Goal: Task Accomplishment & Management: Complete application form

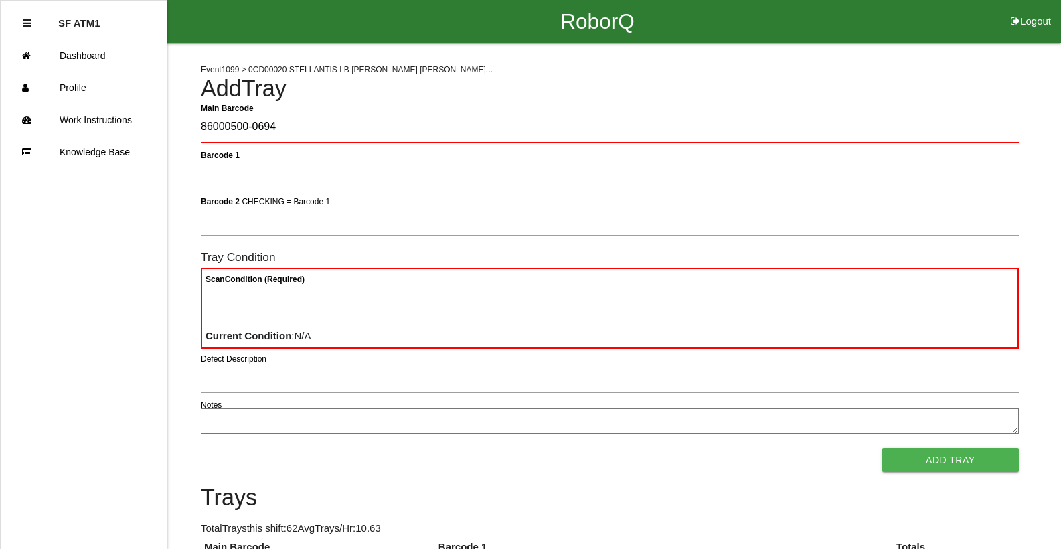
type Barcode "86000500-0694"
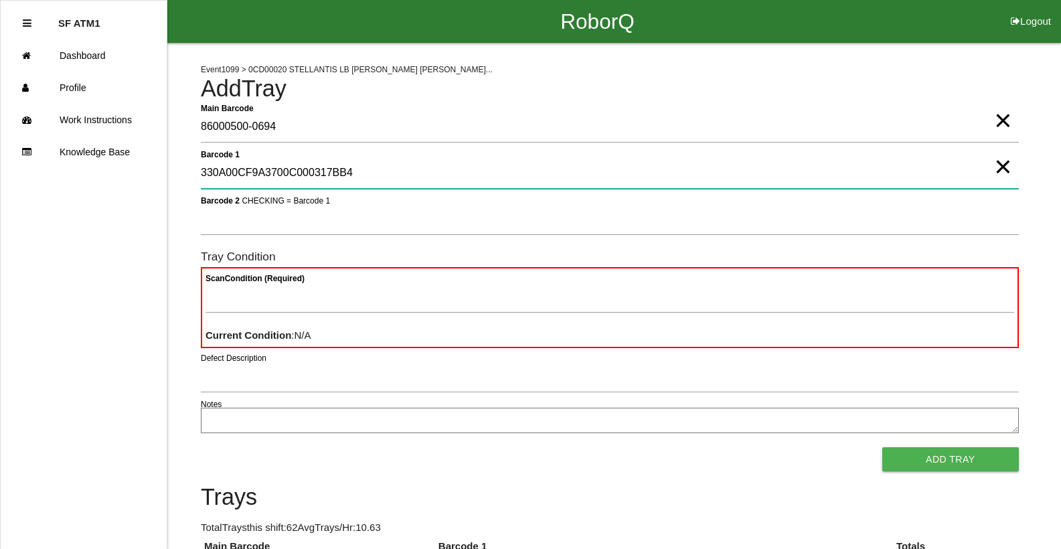
type 1 "330A00CF9A3700C000317BB4"
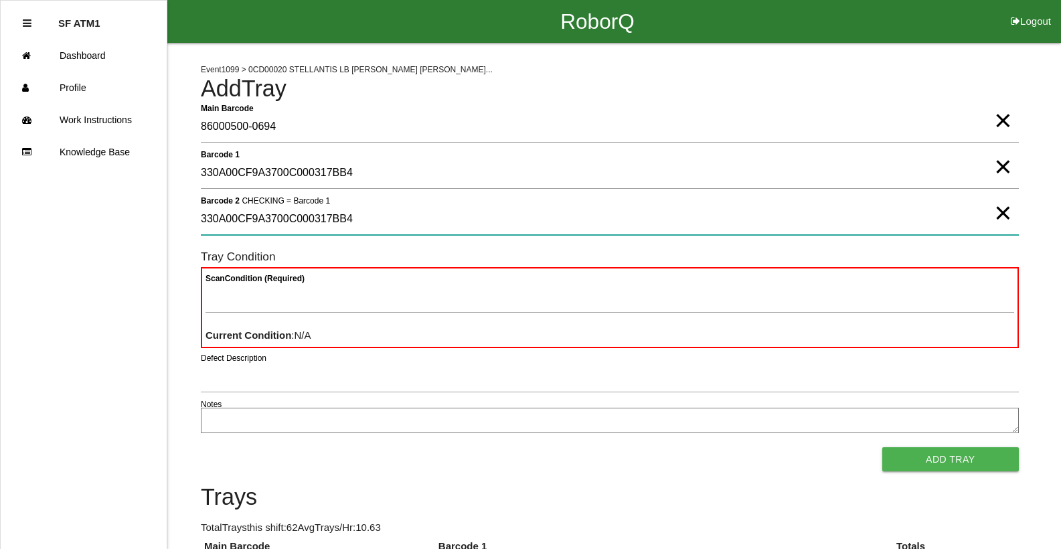
type 2 "330A00CF9A3700C000317BB4"
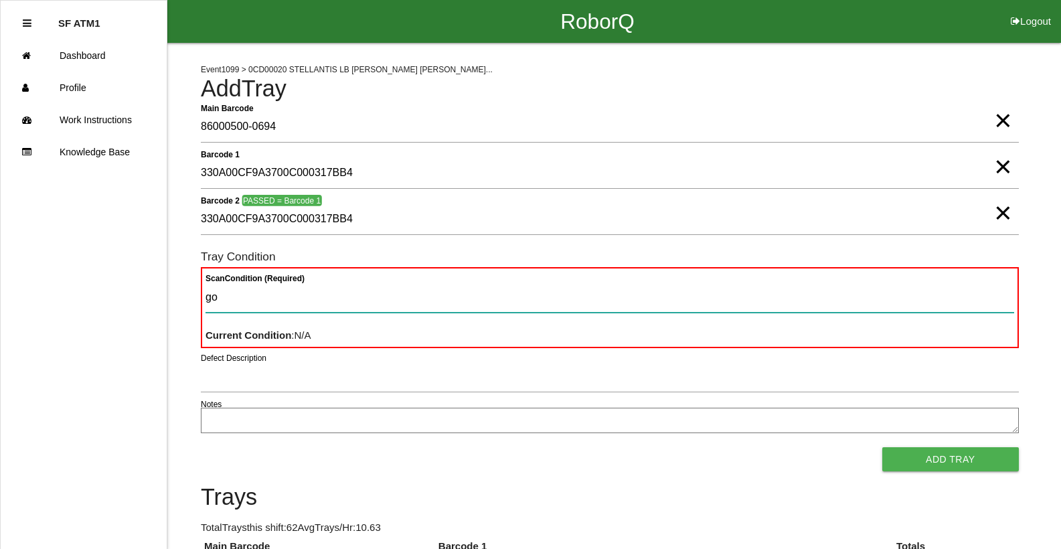
type Condition "goo"
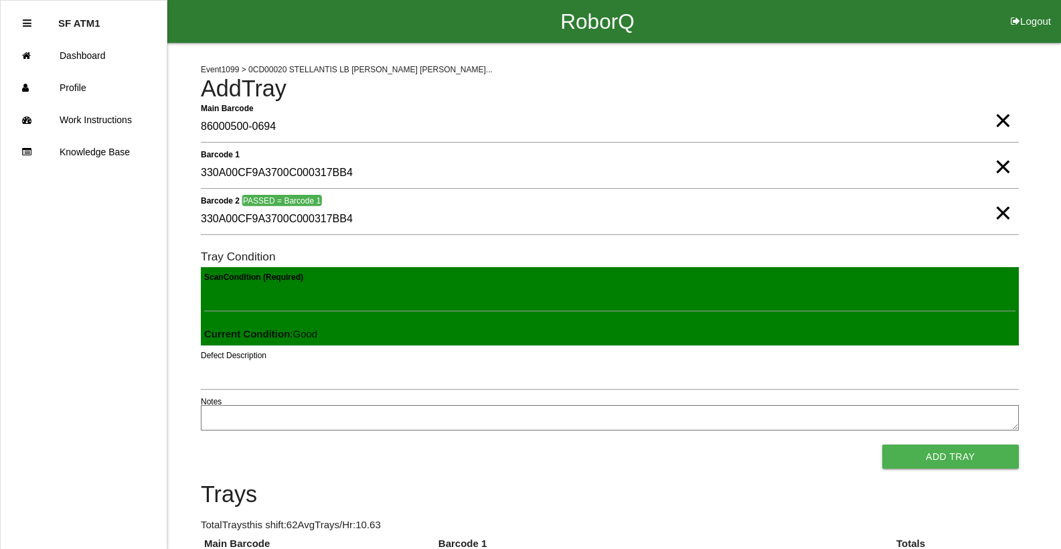
click at [882, 445] on button "Add Tray" at bounding box center [950, 457] width 137 height 24
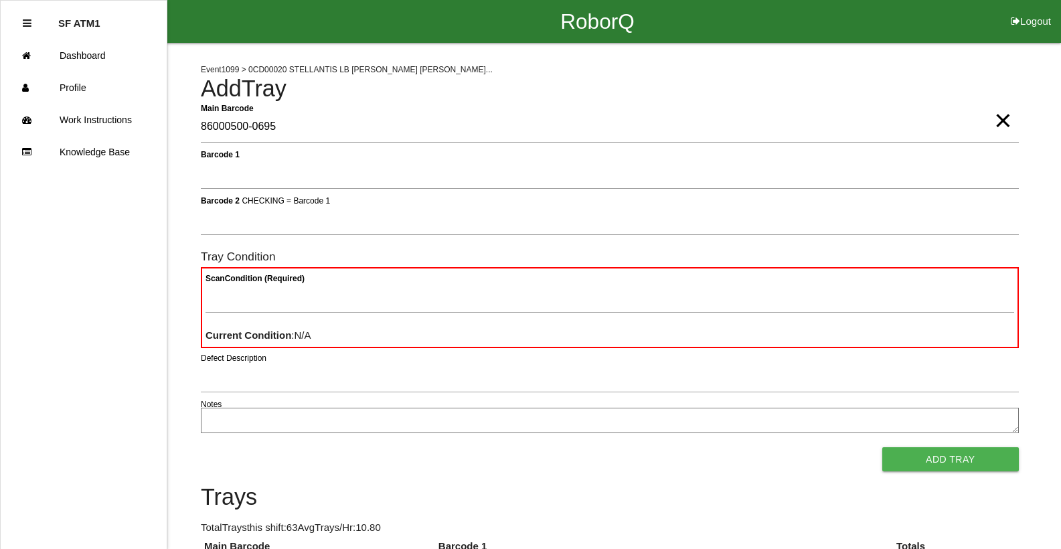
type Barcode "86000500-0695"
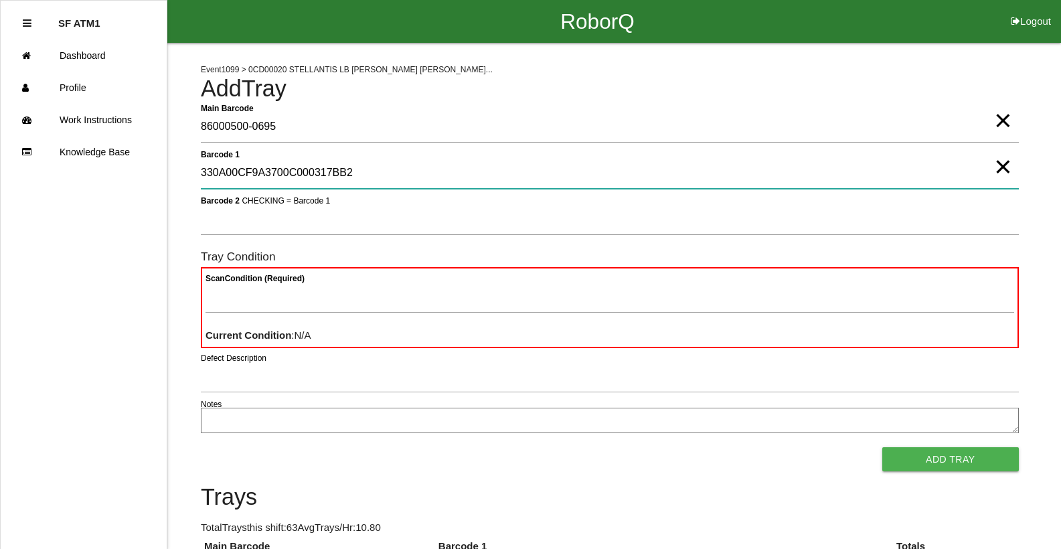
type 1 "330A00CF9A3700C000317BB2"
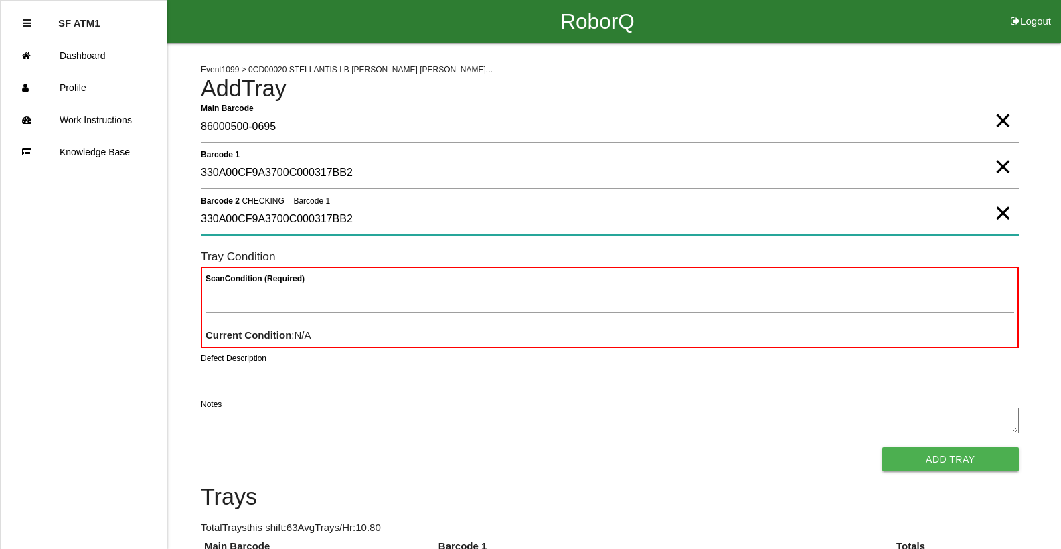
type 2 "330A00CF9A3700C000317BB2"
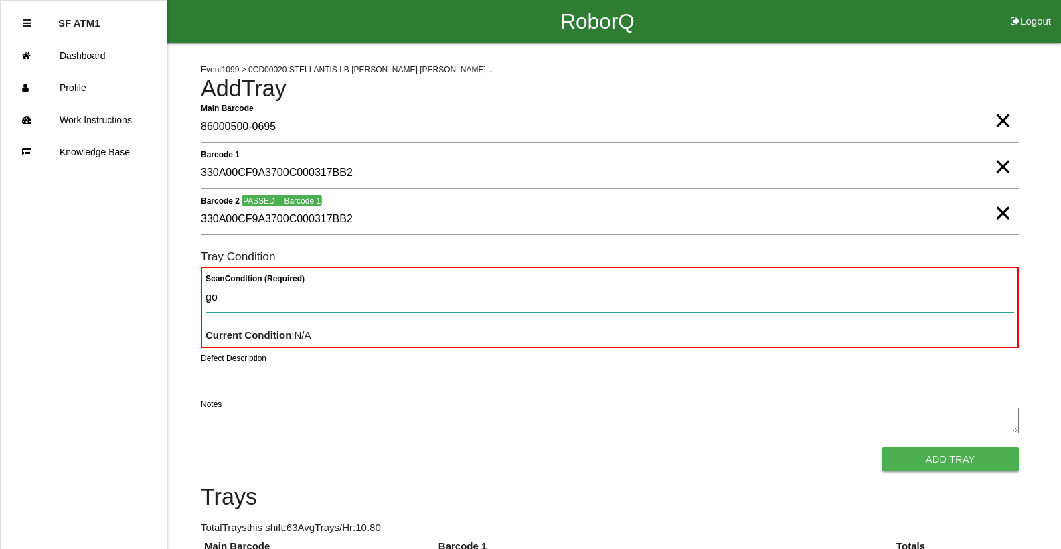
type Condition "goo"
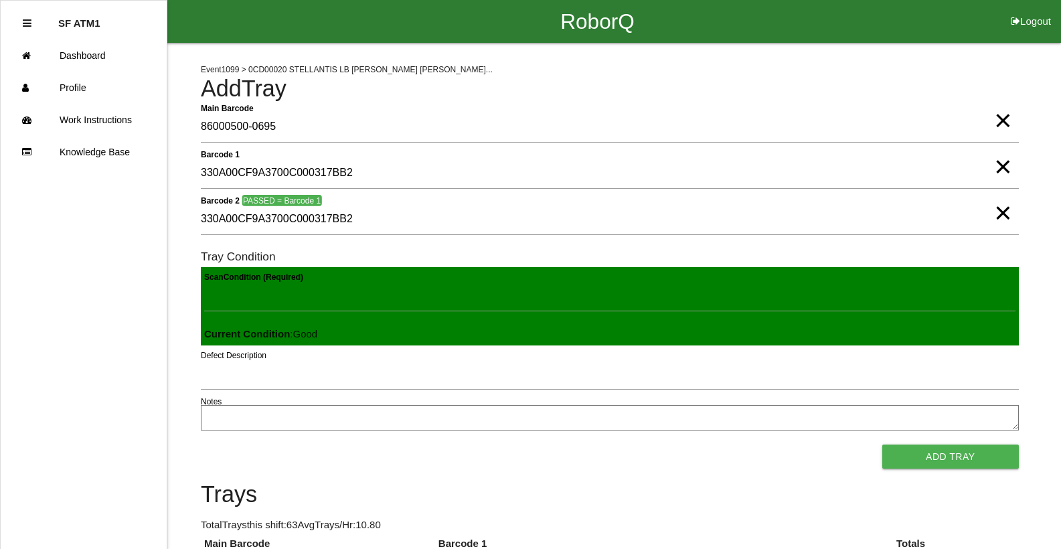
click at [882, 445] on button "Add Tray" at bounding box center [950, 457] width 137 height 24
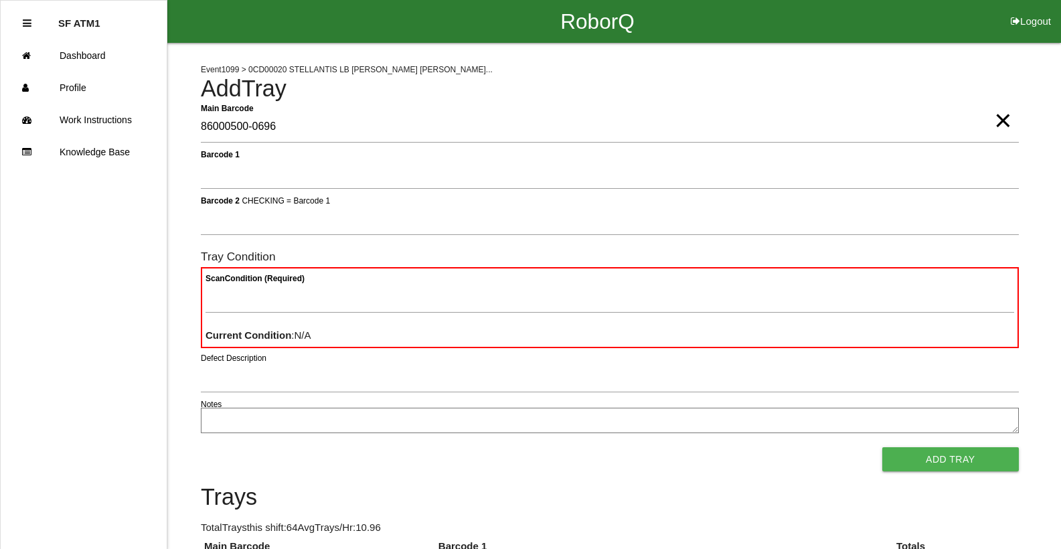
type Barcode "86000500-0696"
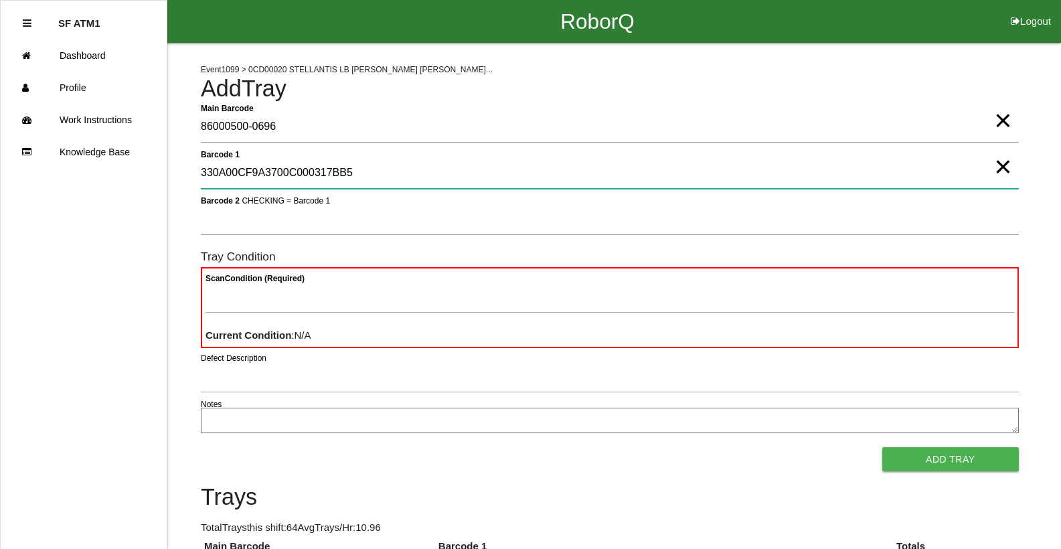
type 1 "330A00CF9A3700C000317BB5"
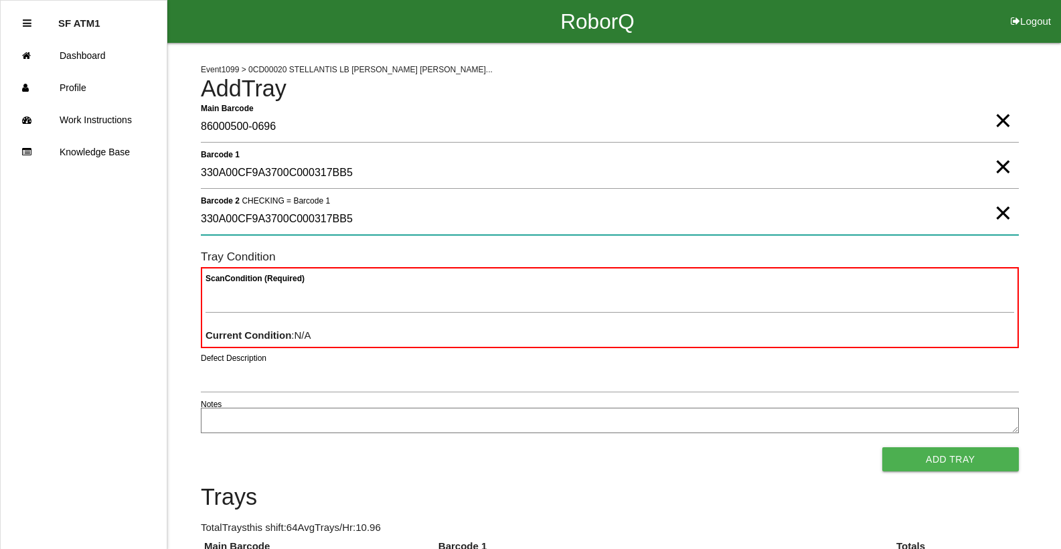
type 2 "330A00CF9A3700C000317BB5"
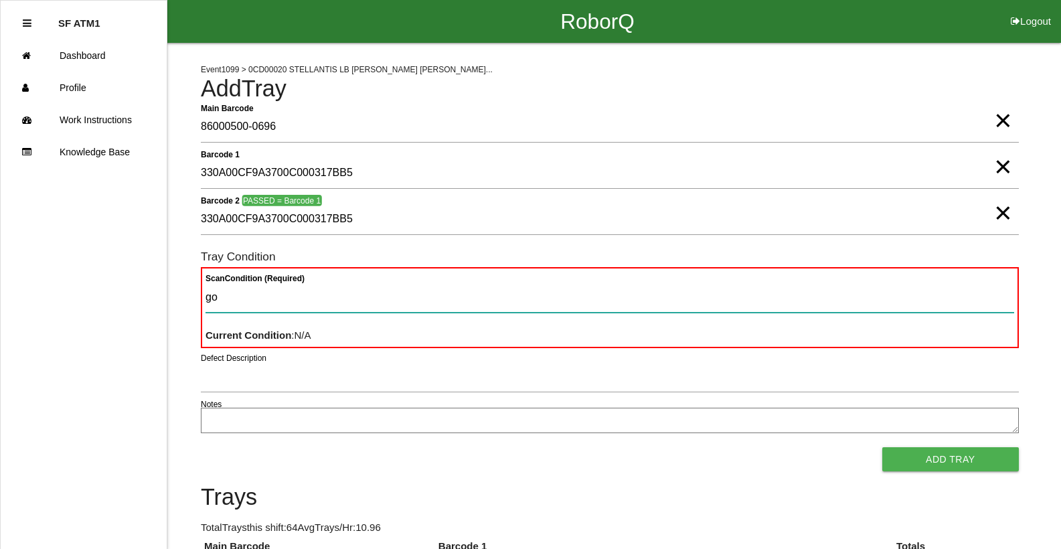
type Condition "goo"
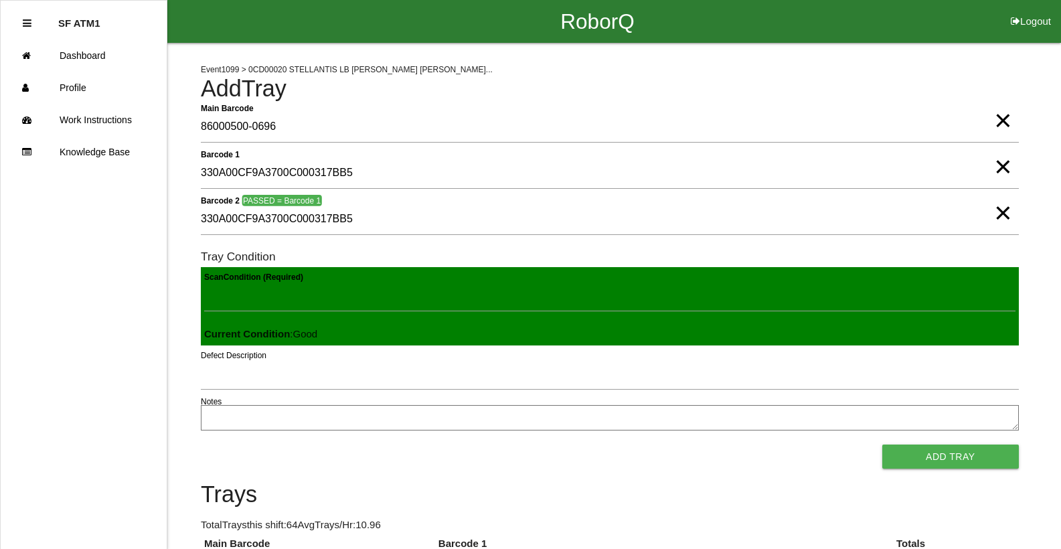
click at [882, 445] on button "Add Tray" at bounding box center [950, 457] width 137 height 24
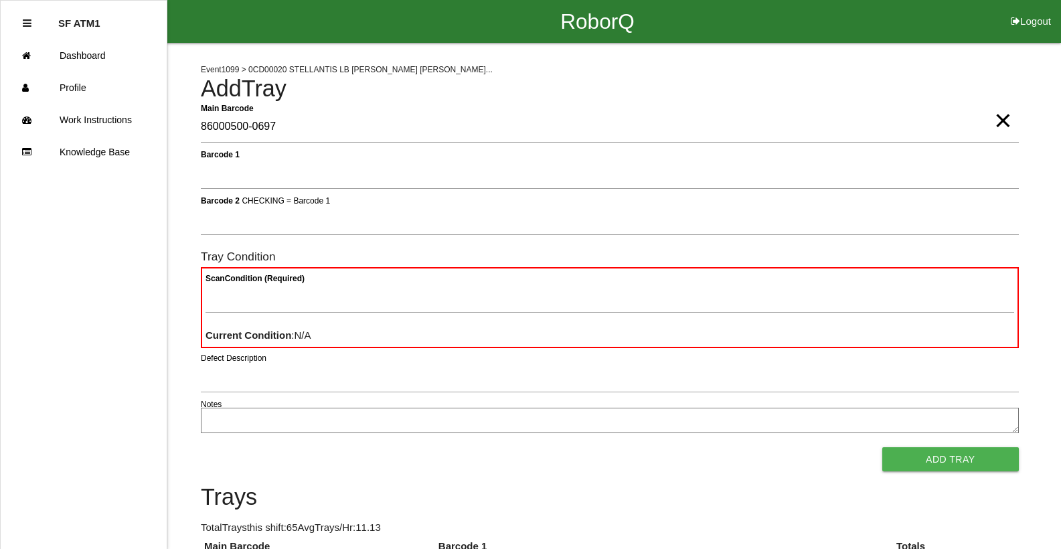
type Barcode "86000500-0697"
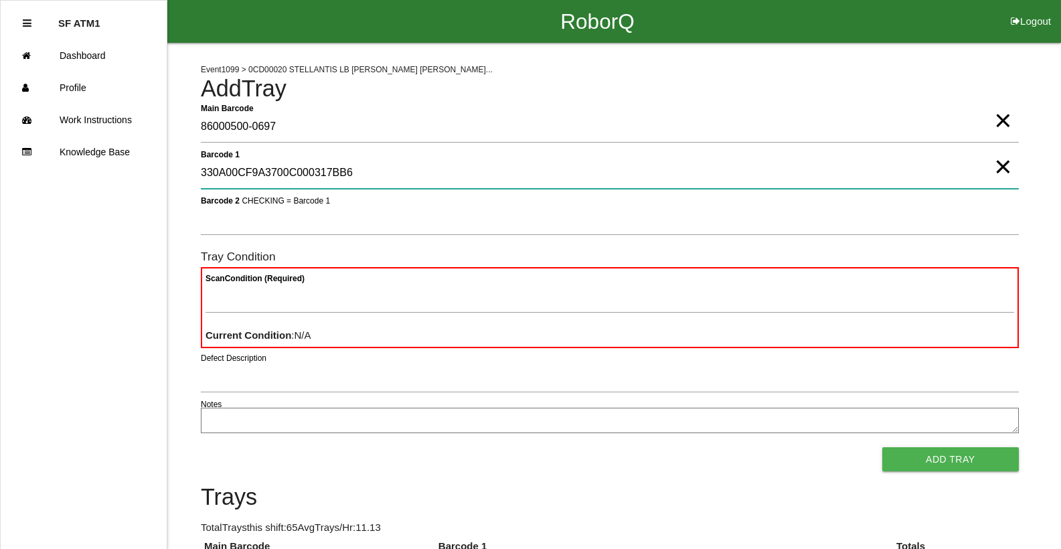
type 1 "330A00CF9A3700C000317BB6"
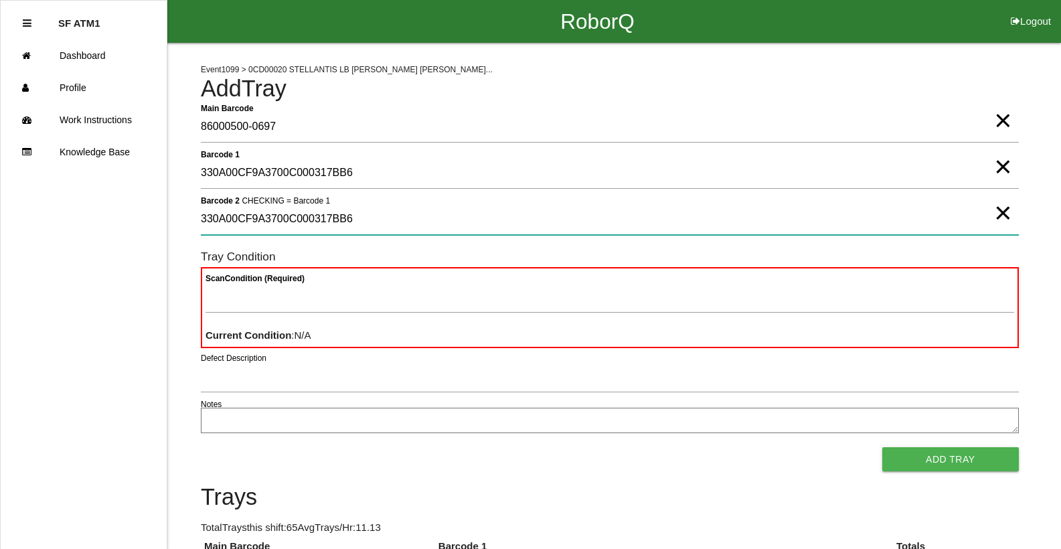
type 2 "330A00CF9A3700C000317BB6"
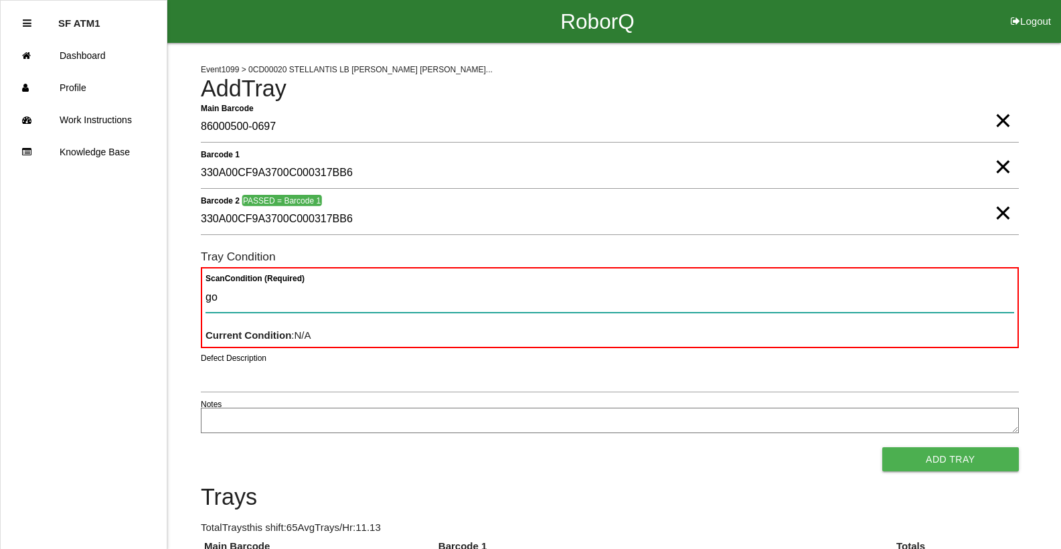
type Condition "goo"
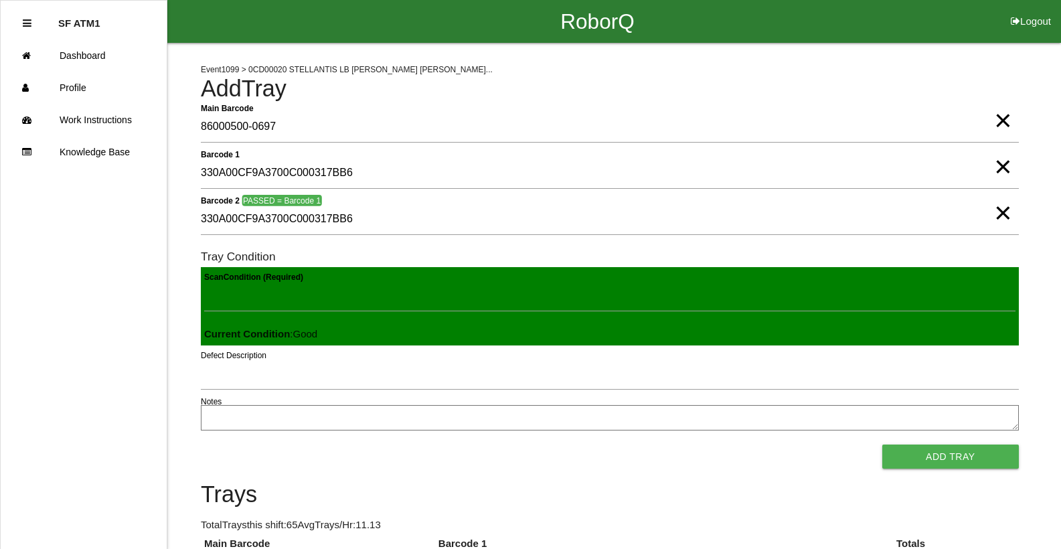
click at [882, 445] on button "Add Tray" at bounding box center [950, 457] width 137 height 24
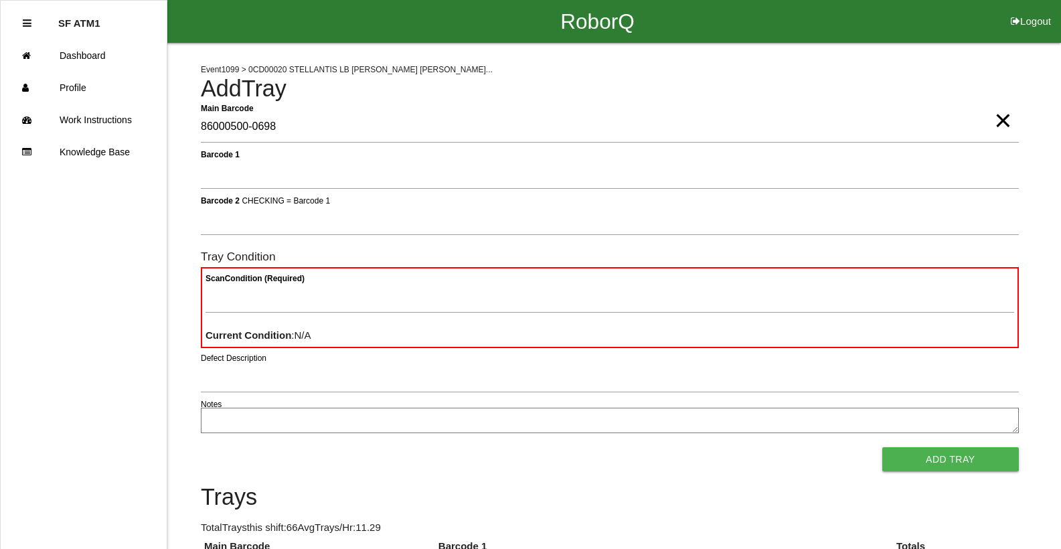
type Barcode "86000500-0698"
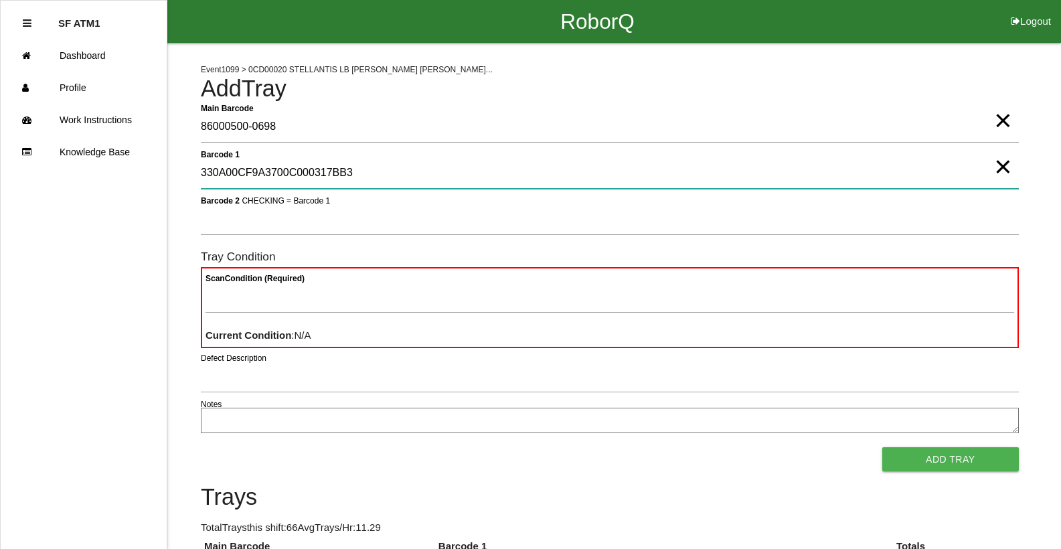
type 1 "330A00CF9A3700C000317BB3"
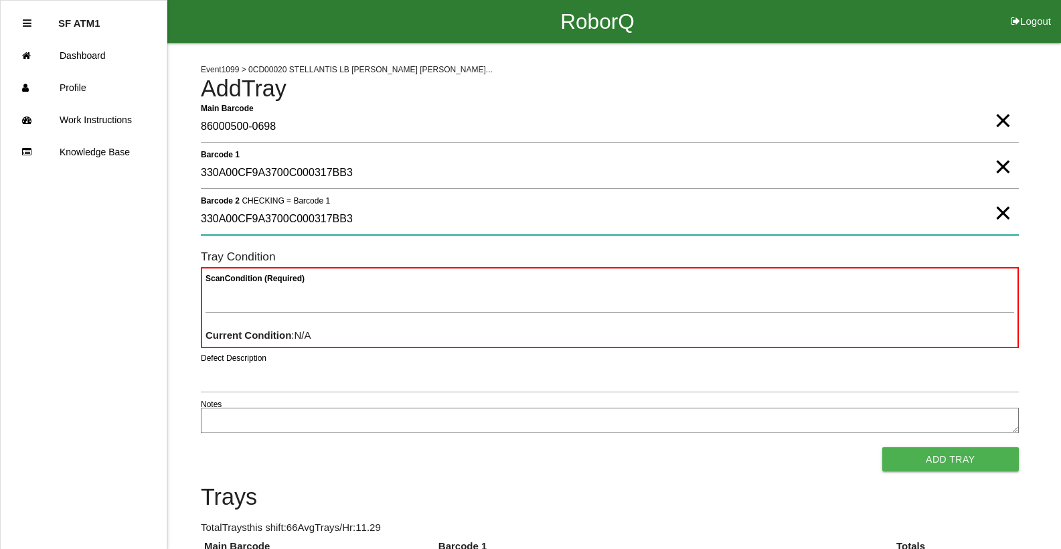
type 2 "330A00CF9A3700C000317BB3"
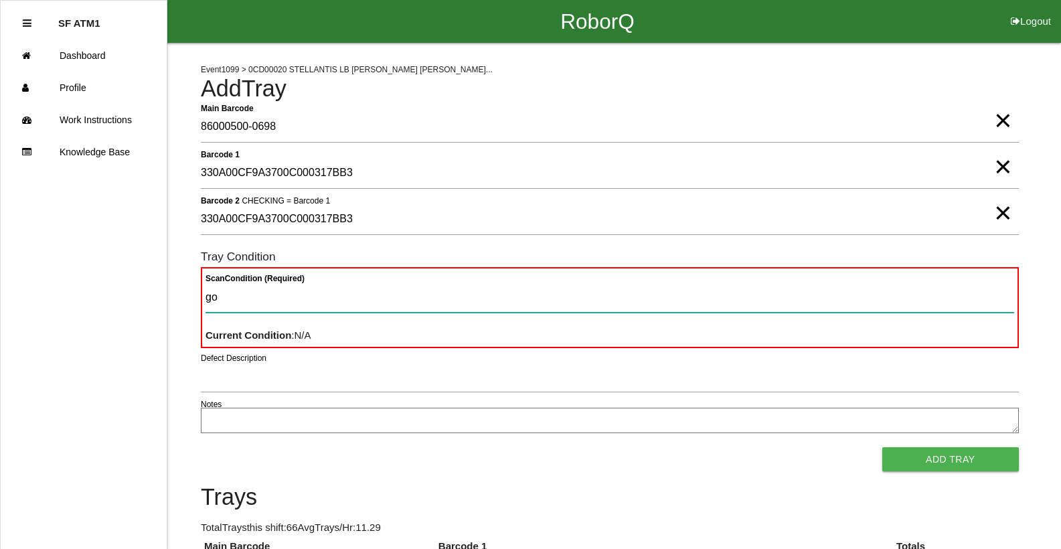
type Condition "goo"
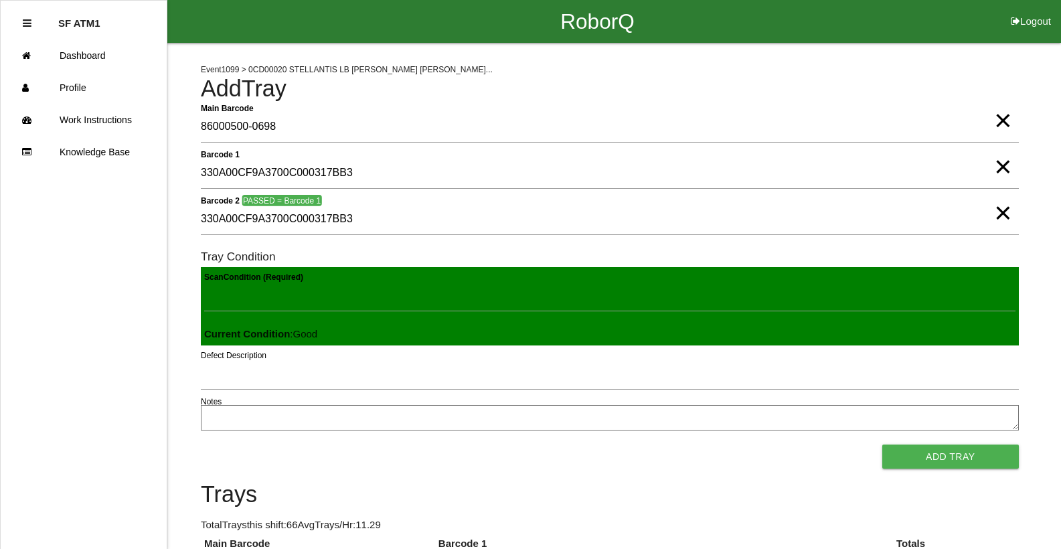
click button "Add Tray" at bounding box center [950, 457] width 137 height 24
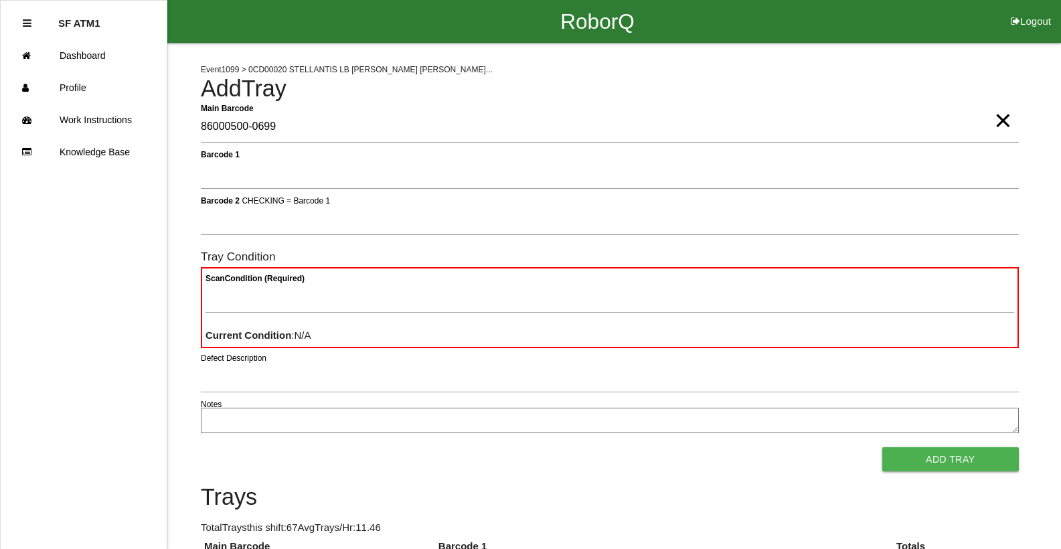
type Barcode "86000500-0699"
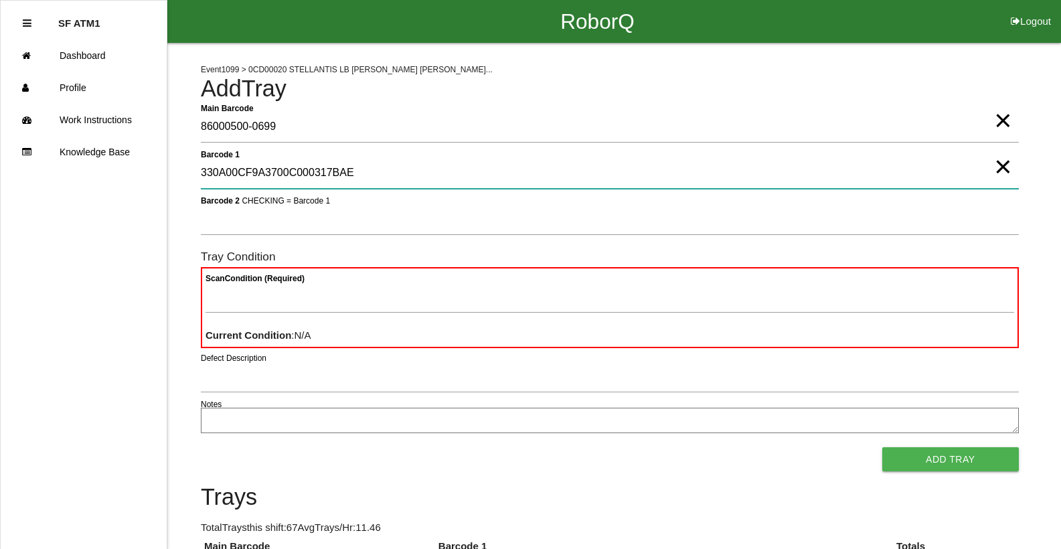
type 1 "330A00CF9A3700C000317BAE"
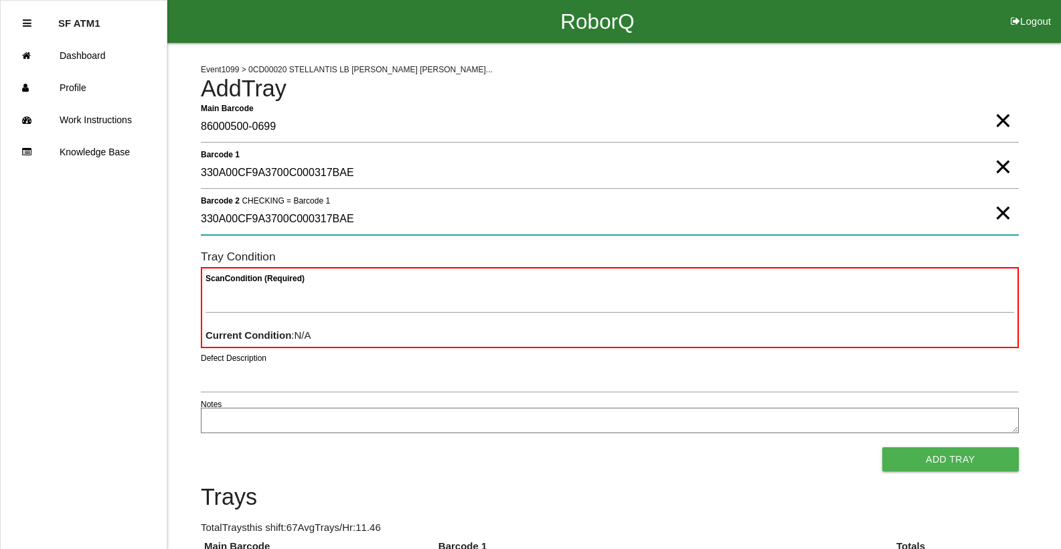
type 2 "330A00CF9A3700C000317BAE"
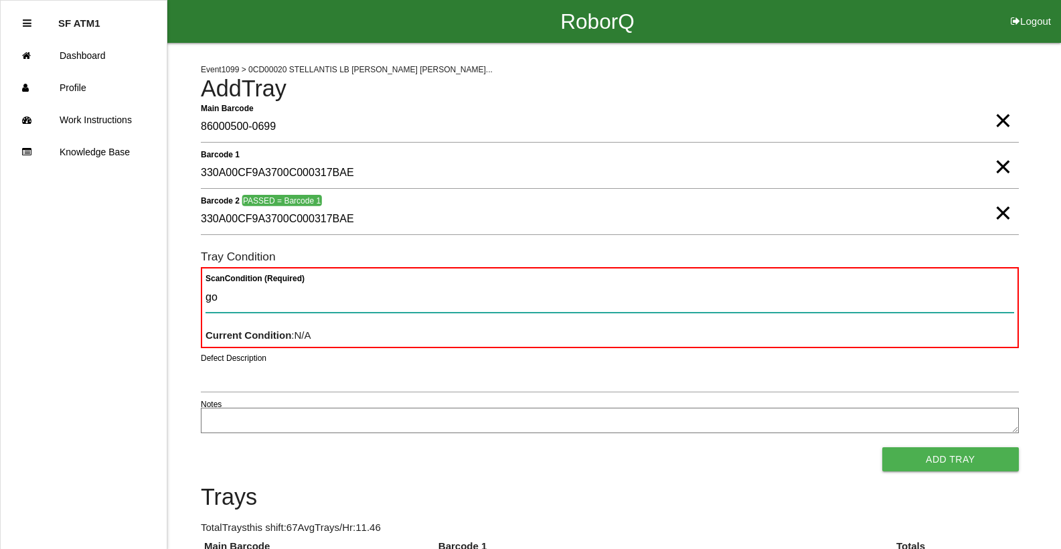
type Condition "goo"
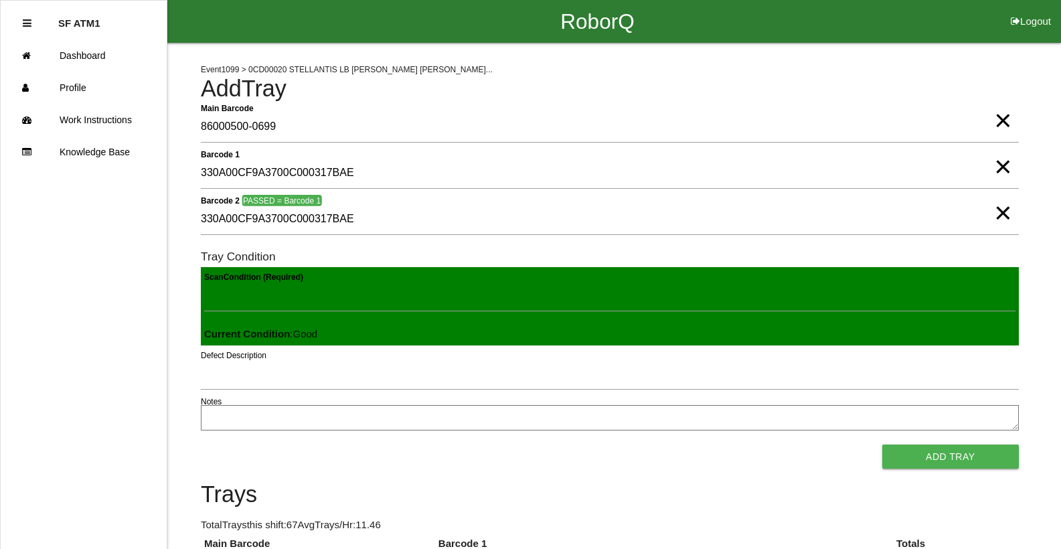
click at [882, 445] on button "Add Tray" at bounding box center [950, 457] width 137 height 24
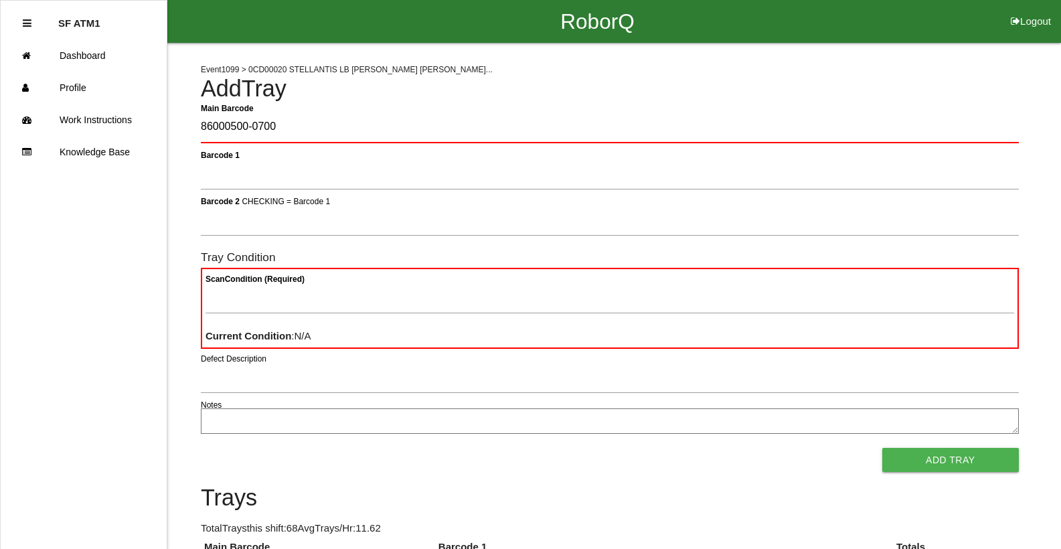
type Barcode "86000500-0700"
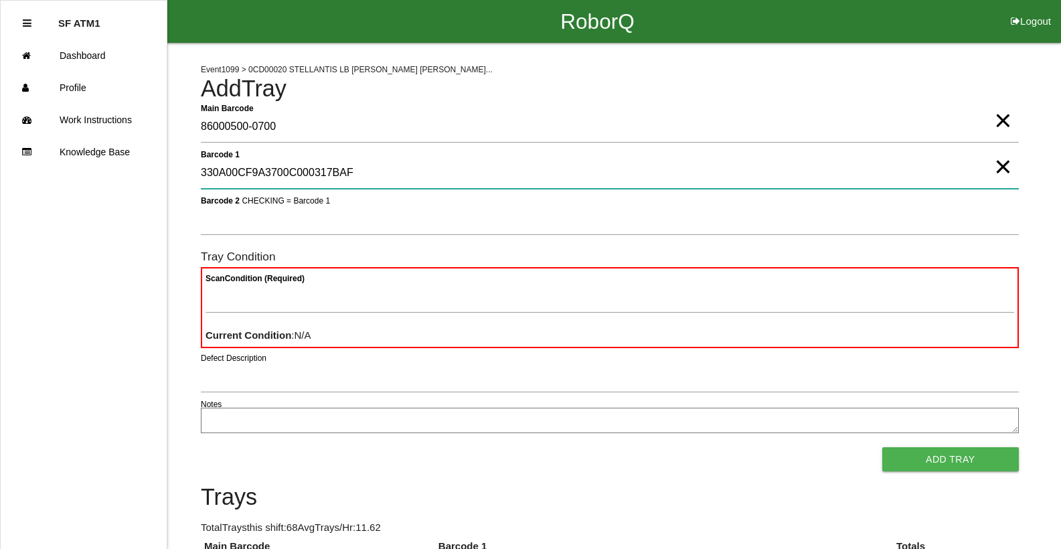
type 1 "330A00CF9A3700C000317BAF"
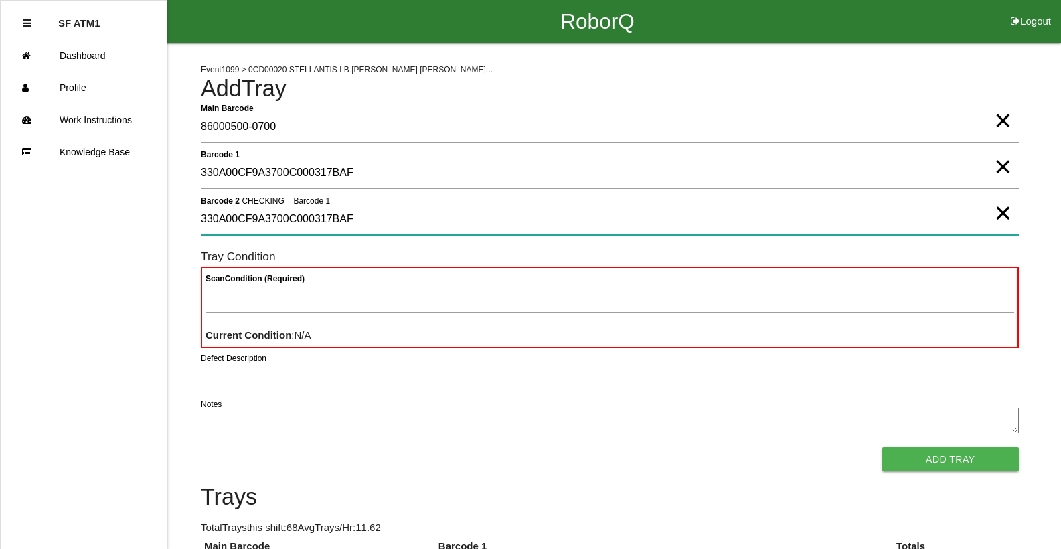
type 2 "330A00CF9A3700C000317BAF"
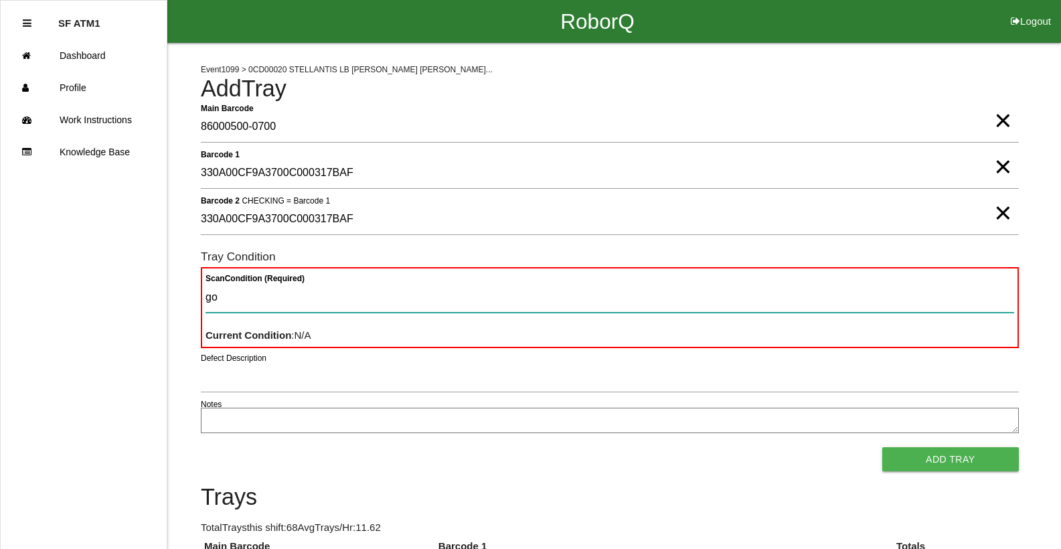
type Condition "goo"
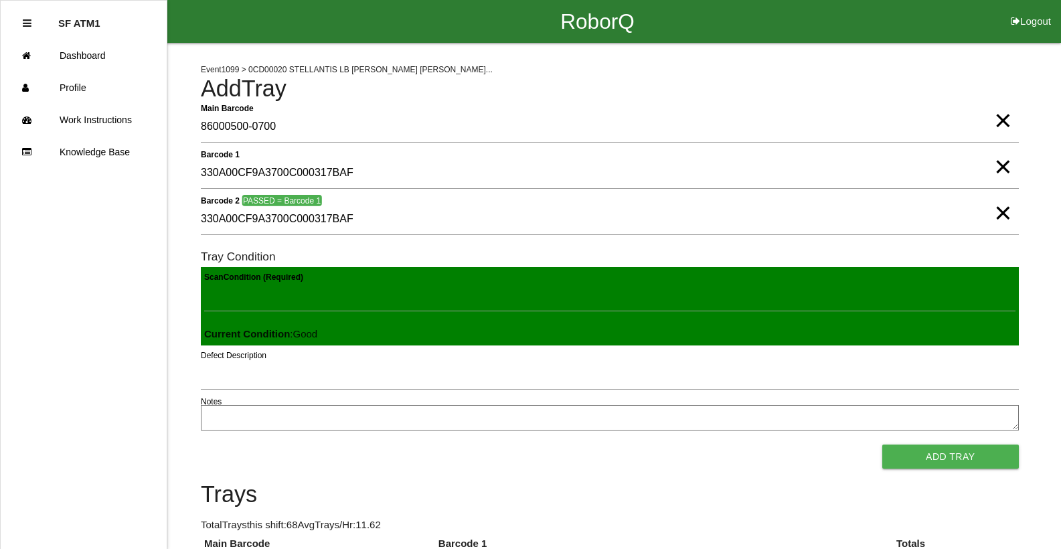
click at [882, 445] on button "Add Tray" at bounding box center [950, 457] width 137 height 24
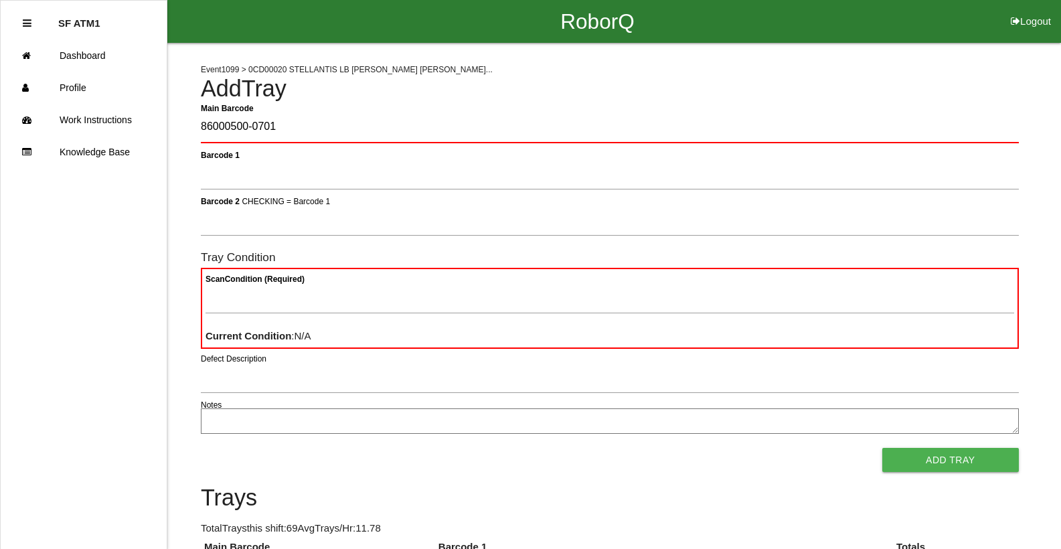
type Barcode "86000500-0701"
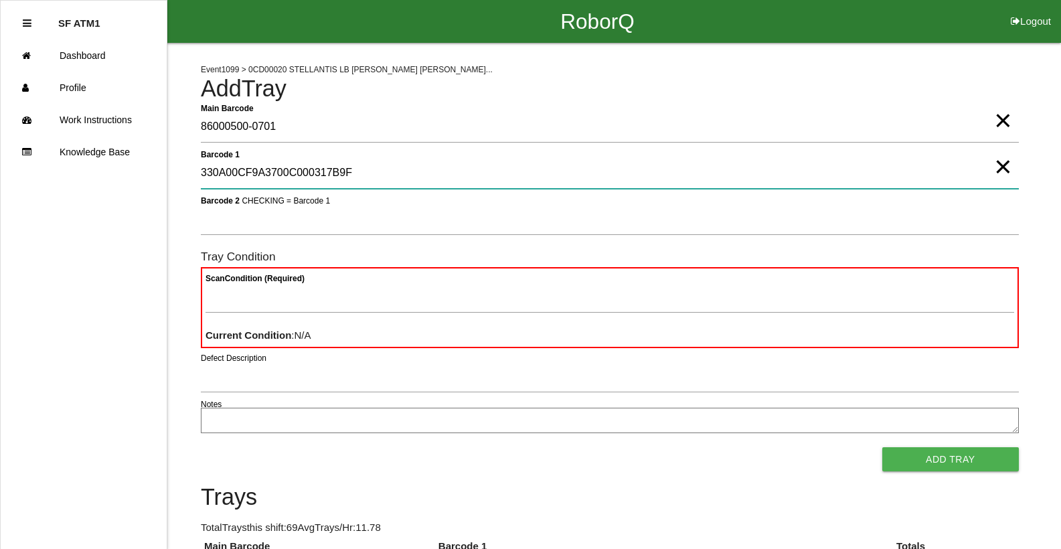
type 1 "330A00CF9A3700C000317B9F"
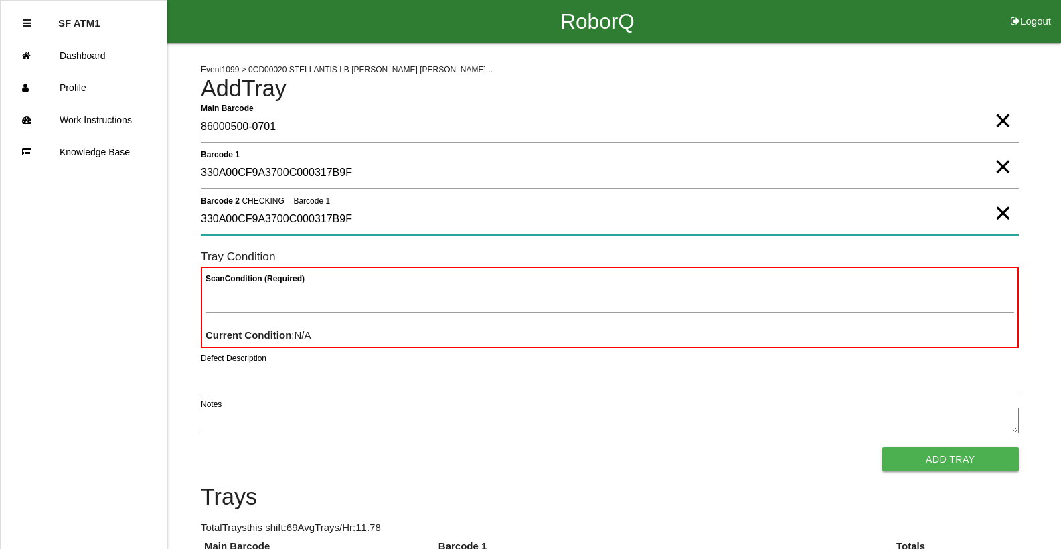
type 2 "330A00CF9A3700C000317B9F"
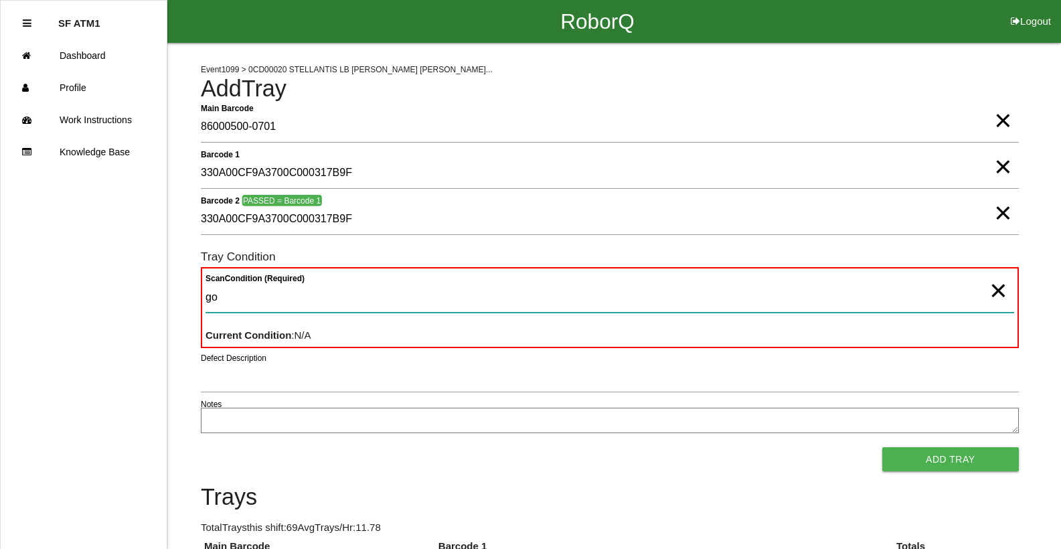
type Condition "goo"
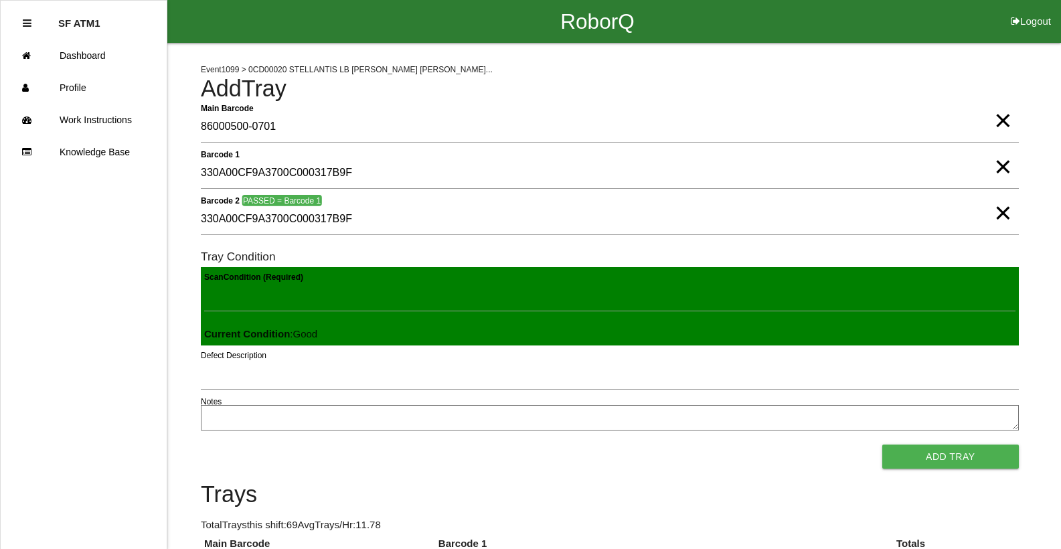
click at [882, 445] on button "Add Tray" at bounding box center [950, 457] width 137 height 24
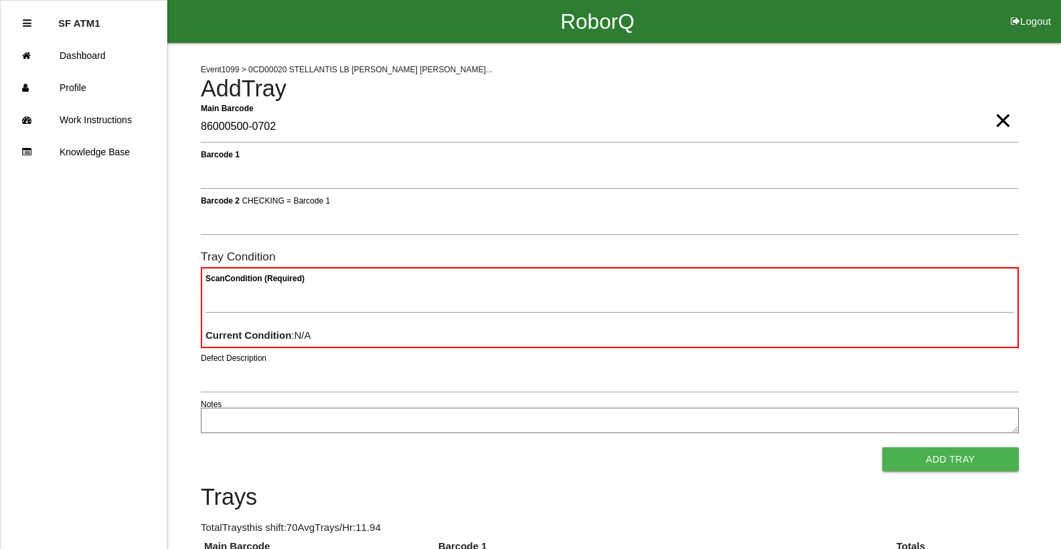
type Barcode "86000500-0702"
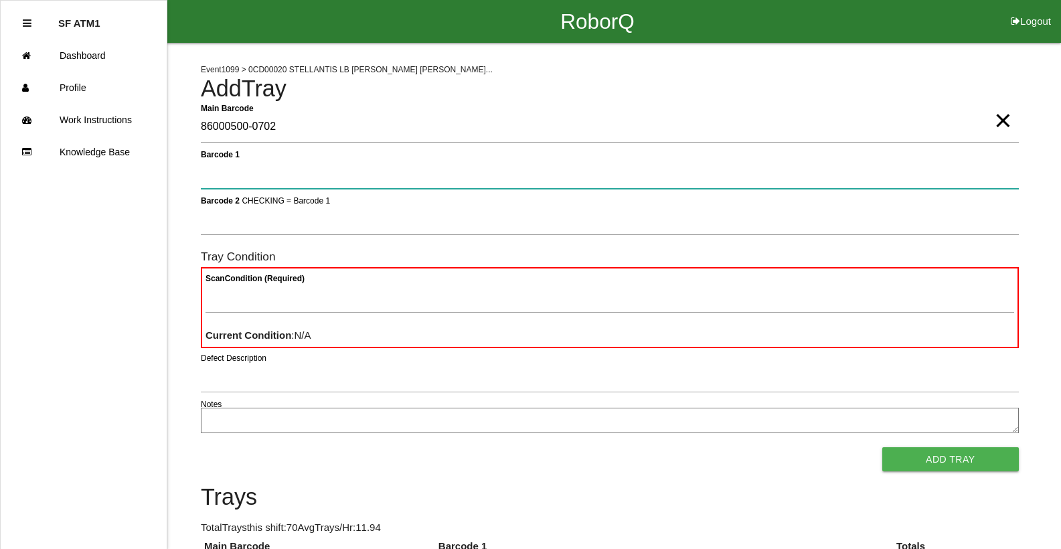
click at [882, 447] on button "Add Tray" at bounding box center [950, 459] width 137 height 24
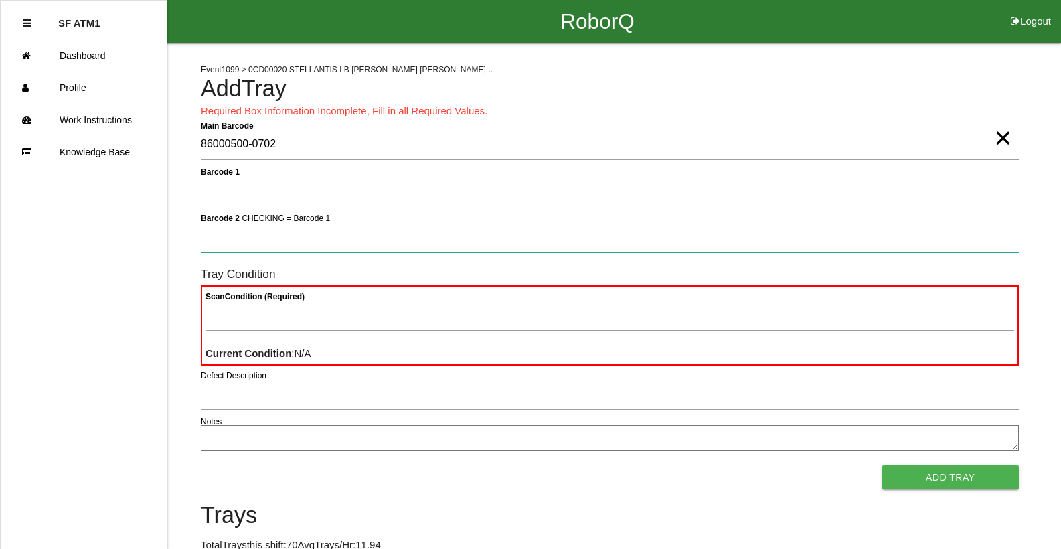
click at [882, 465] on button "Add Tray" at bounding box center [950, 477] width 137 height 24
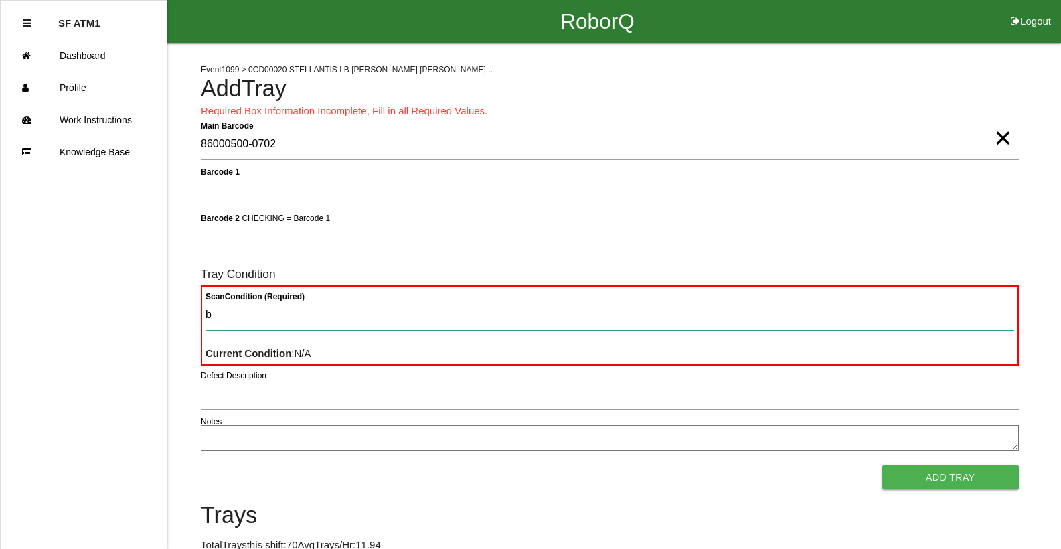
type Condition "ba"
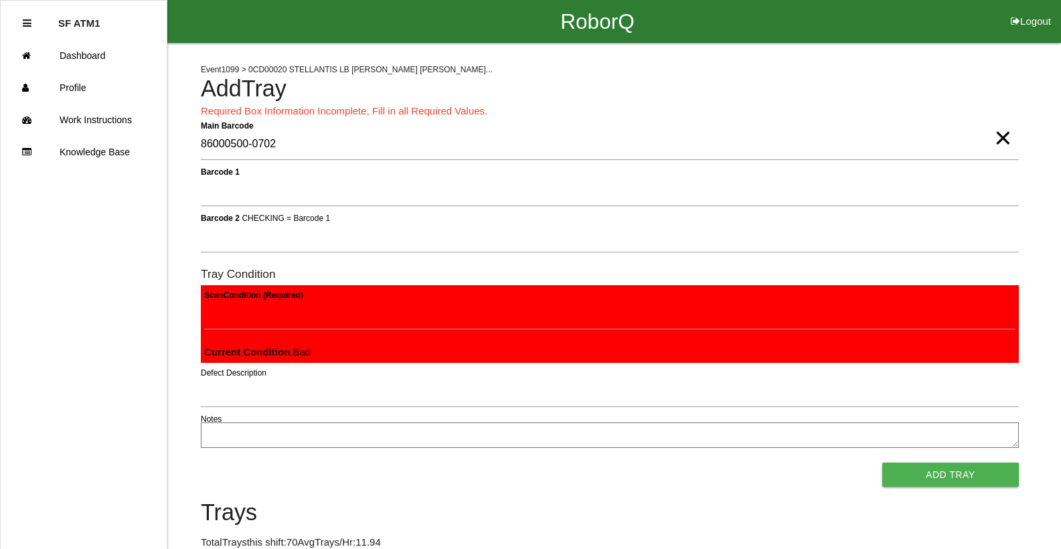
click at [882, 463] on button "Add Tray" at bounding box center [950, 475] width 137 height 24
